Goal: Transaction & Acquisition: Purchase product/service

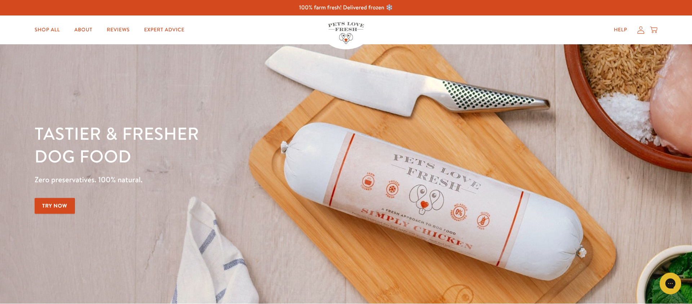
click at [638, 25] on div "Help My account Cart" at bounding box center [634, 30] width 54 height 14
click at [640, 31] on icon at bounding box center [640, 30] width 7 height 8
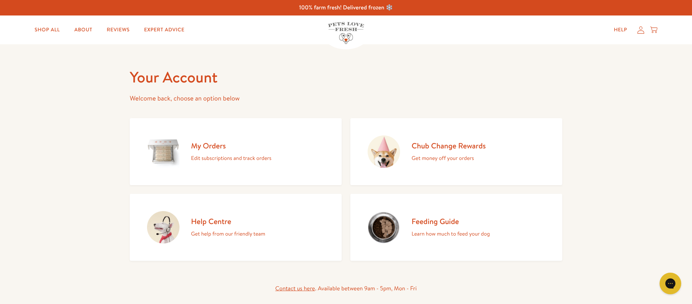
click at [202, 155] on p "Edit subscriptions and track orders" at bounding box center [231, 158] width 80 height 9
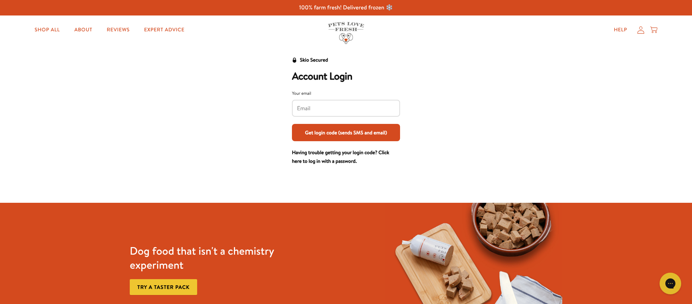
click at [319, 101] on div at bounding box center [346, 108] width 108 height 17
click at [321, 105] on input "Your email" at bounding box center [346, 109] width 98 height 8
type input "[EMAIL_ADDRESS][DOMAIN_NAME]"
click at [333, 129] on button "Get login code (sends SMS and email)" at bounding box center [346, 132] width 108 height 17
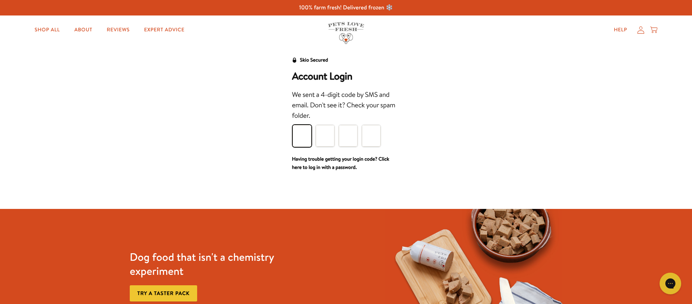
click at [302, 139] on input "Please enter your pin code" at bounding box center [302, 136] width 19 height 22
type input "6"
type input "5"
type input "3"
type input "4"
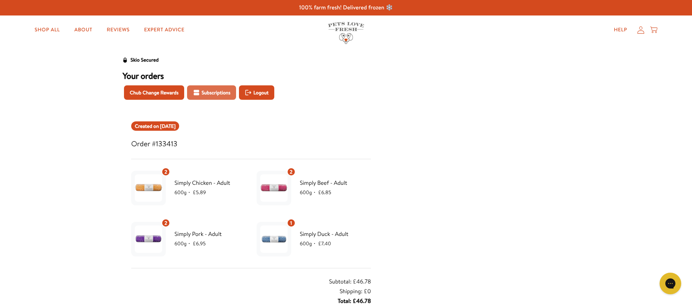
click at [213, 90] on span "Subscriptions" at bounding box center [216, 93] width 29 height 8
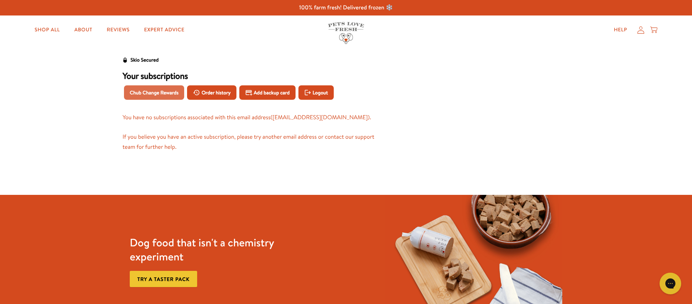
drag, startPoint x: 134, startPoint y: 88, endPoint x: 143, endPoint y: 92, distance: 9.7
click at [138, 90] on span "Chub Change Rewards" at bounding box center [154, 93] width 49 height 8
click at [208, 94] on span "Order history" at bounding box center [216, 93] width 29 height 8
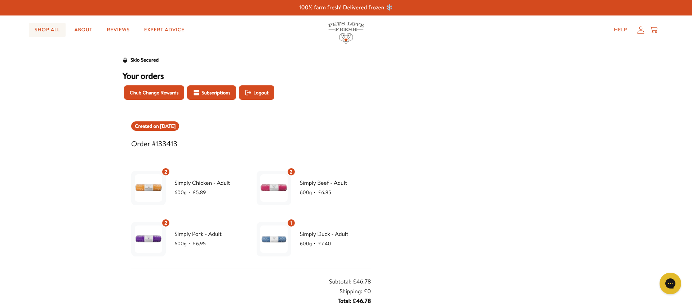
click at [51, 32] on link "Shop All" at bounding box center [47, 30] width 37 height 14
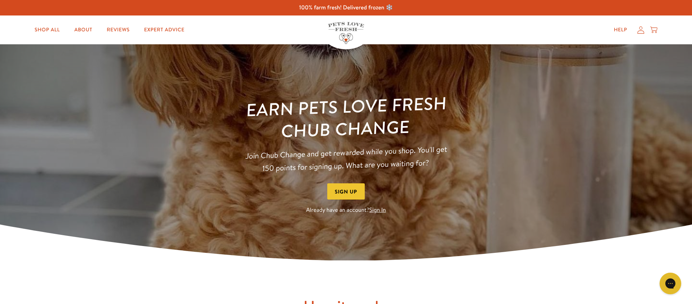
click at [357, 191] on button "Sign Up" at bounding box center [345, 191] width 37 height 16
drag, startPoint x: 354, startPoint y: 187, endPoint x: 570, endPoint y: 63, distance: 249.5
click at [556, 112] on div "Earn Pets Love Fresh Chub Change Join Chub Change and get rewarded while you sh…" at bounding box center [346, 152] width 692 height 137
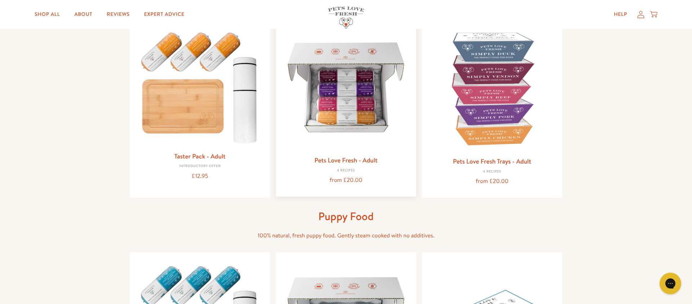
scroll to position [89, 0]
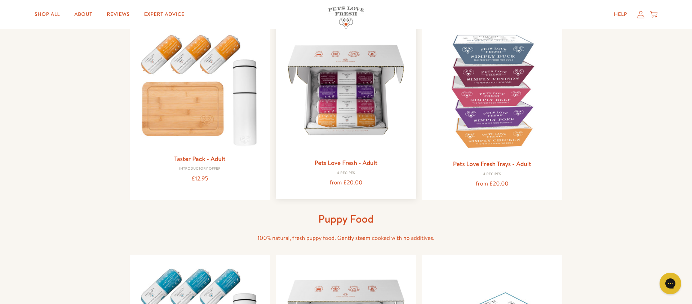
click at [362, 163] on link "Pets Love Fresh - Adult" at bounding box center [345, 162] width 63 height 9
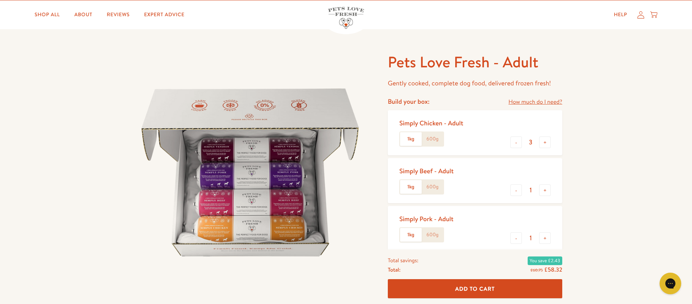
scroll to position [32, 0]
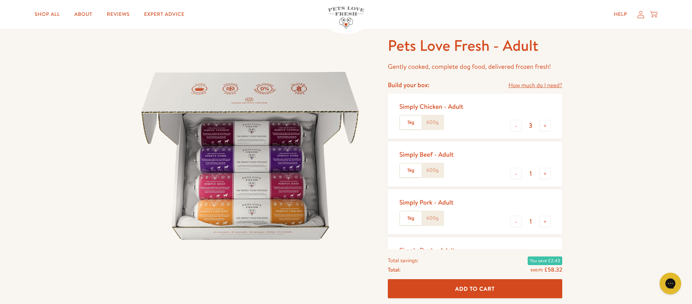
click at [431, 124] on label "600g" at bounding box center [433, 123] width 22 height 14
click at [0, 0] on input "600g" at bounding box center [0, 0] width 0 height 0
click at [525, 128] on input "3" at bounding box center [530, 126] width 17 height 8
click at [517, 129] on button "-" at bounding box center [516, 126] width 12 height 12
type input "2"
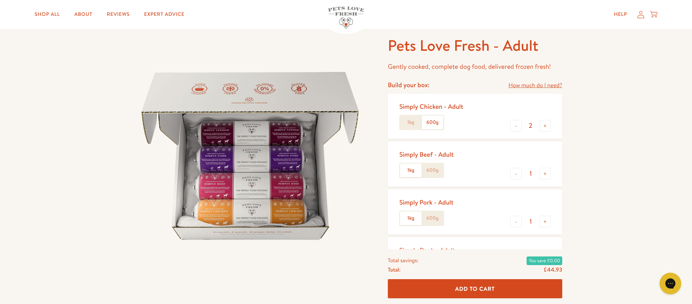
click at [406, 172] on label "1kg" at bounding box center [411, 171] width 22 height 14
click at [0, 0] on input "1kg" at bounding box center [0, 0] width 0 height 0
click at [429, 172] on label "600g" at bounding box center [433, 171] width 22 height 14
click at [0, 0] on input "600g" at bounding box center [0, 0] width 0 height 0
click at [432, 217] on label "600g" at bounding box center [433, 219] width 22 height 14
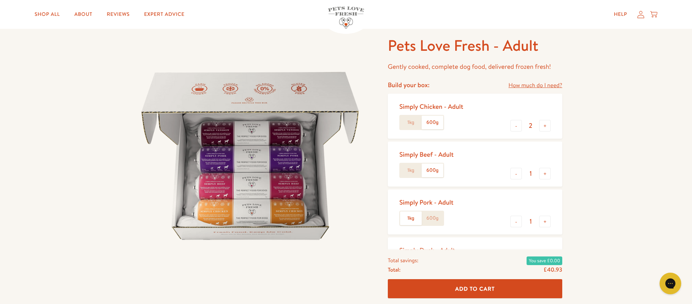
click at [0, 0] on input "600g" at bounding box center [0, 0] width 0 height 0
click at [544, 221] on button "+" at bounding box center [545, 222] width 12 height 12
type input "2"
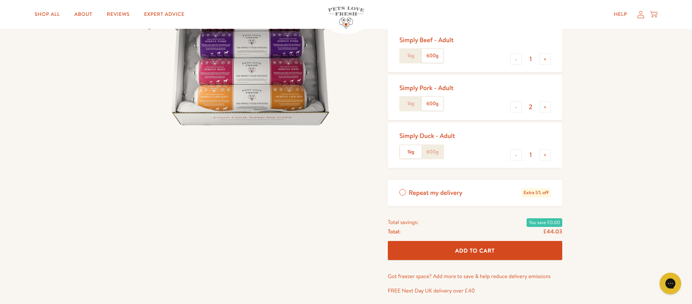
scroll to position [147, 0]
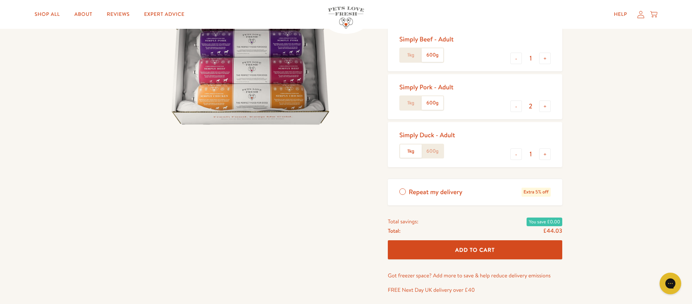
click at [422, 153] on label "600g" at bounding box center [433, 152] width 22 height 14
click at [0, 0] on input "600g" at bounding box center [0, 0] width 0 height 0
click at [545, 156] on button "+" at bounding box center [545, 155] width 12 height 12
type input "2"
